Goal: Information Seeking & Learning: Learn about a topic

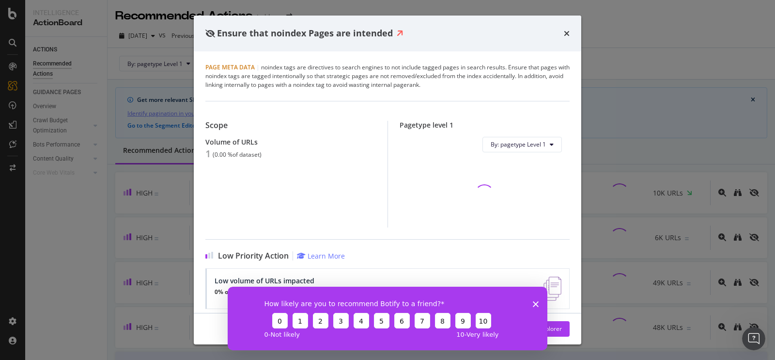
click at [536, 304] on icon "Close survey" at bounding box center [536, 303] width 6 height 6
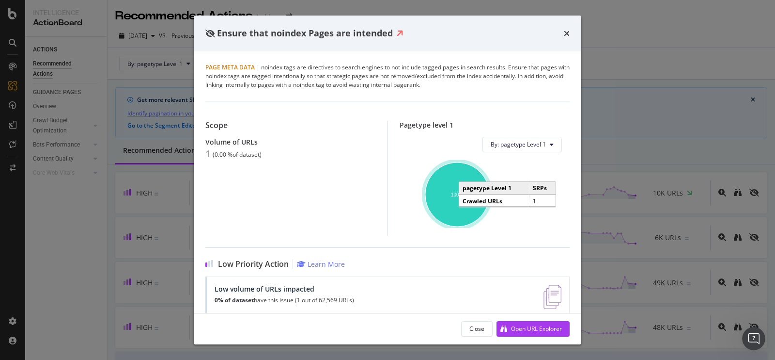
click at [448, 215] on ellipse "A chart." at bounding box center [457, 194] width 64 height 64
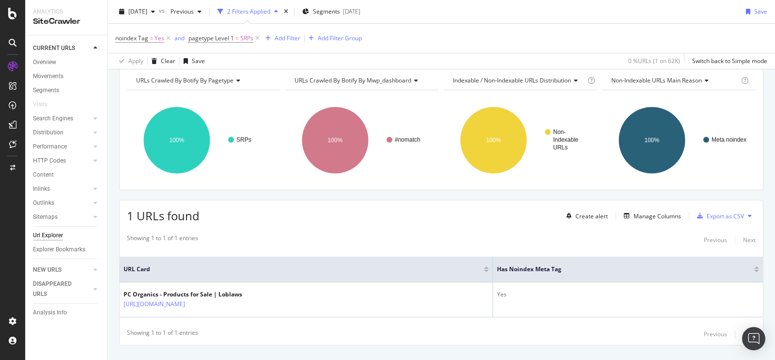
scroll to position [122, 0]
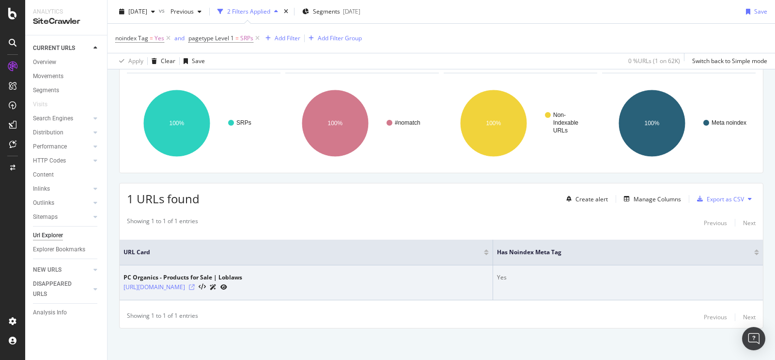
click at [195, 285] on icon at bounding box center [192, 287] width 6 height 6
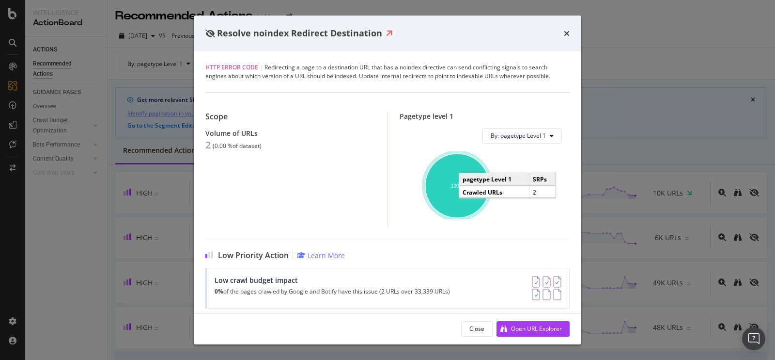
click at [439, 195] on ellipse "A chart." at bounding box center [457, 186] width 64 height 64
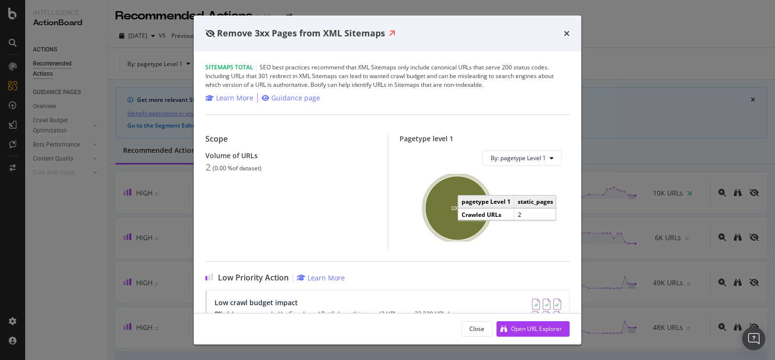
click at [440, 215] on ellipse "A chart." at bounding box center [457, 208] width 64 height 64
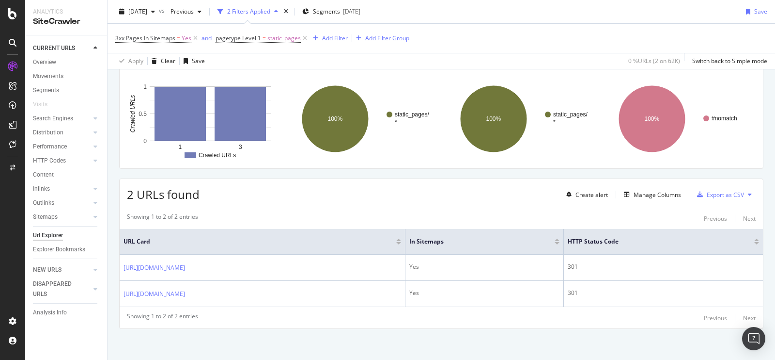
scroll to position [124, 0]
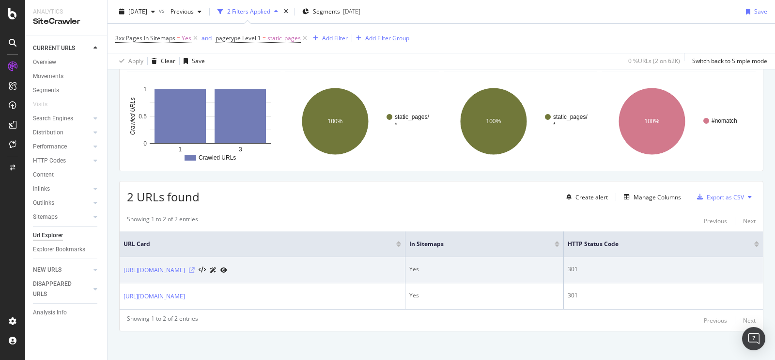
click at [195, 267] on icon at bounding box center [192, 270] width 6 height 6
